Goal: Find specific page/section: Find specific page/section

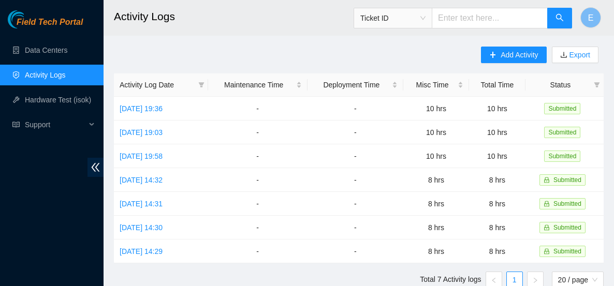
scroll to position [33, 0]
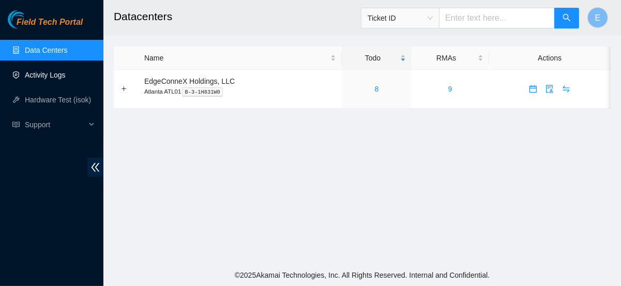
click at [63, 74] on link "Activity Logs" at bounding box center [45, 75] width 41 height 8
